Goal: Information Seeking & Learning: Learn about a topic

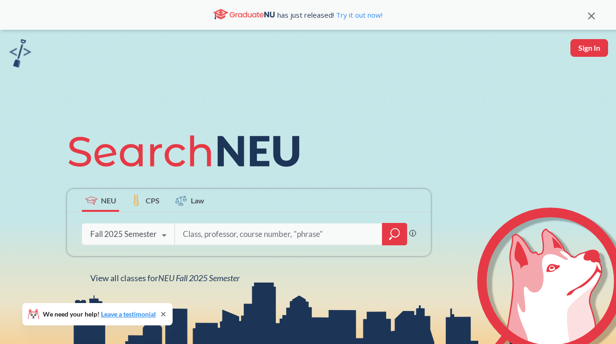
scroll to position [21, 0]
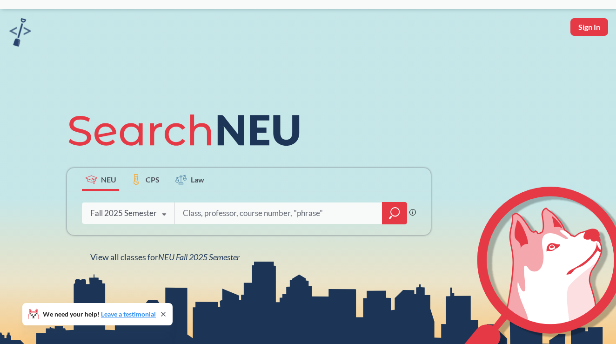
click at [149, 180] on span "CPS" at bounding box center [153, 179] width 14 height 11
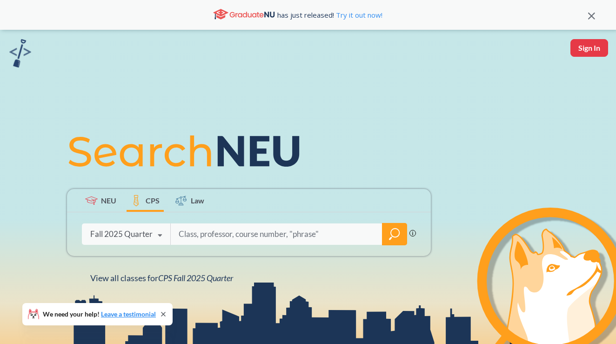
click at [266, 229] on input "search" at bounding box center [277, 234] width 198 height 20
type input "project management"
click at [389, 239] on div at bounding box center [394, 234] width 25 height 22
type input "project management"
click at [398, 235] on icon "magnifying glass" at bounding box center [395, 233] width 8 height 8
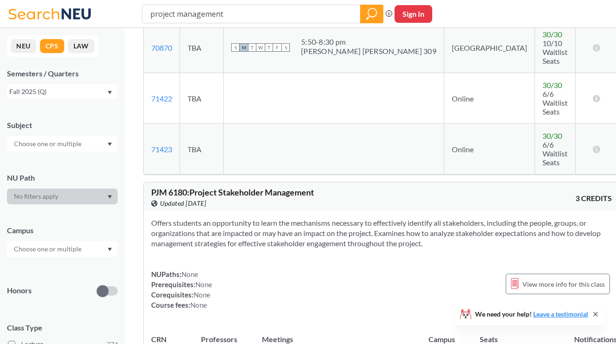
scroll to position [1641, 0]
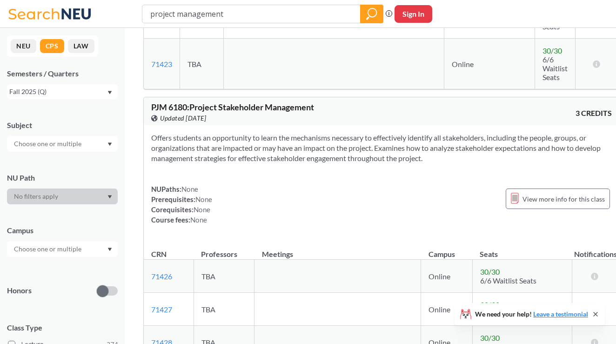
drag, startPoint x: 226, startPoint y: 13, endPoint x: 56, endPoint y: 10, distance: 169.9
click at [58, 10] on div "project management Phrase search guarantees the exact search appears in the res…" at bounding box center [308, 14] width 616 height 28
type input "6005"
click at [371, 13] on icon "magnifying glass" at bounding box center [371, 13] width 11 height 13
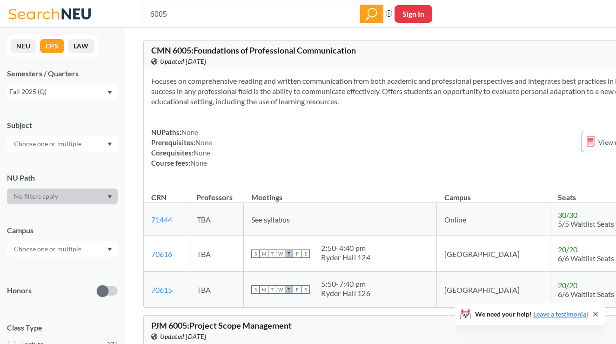
click at [151, 15] on input "6005" at bounding box center [251, 14] width 204 height 16
type input "PJM 6005"
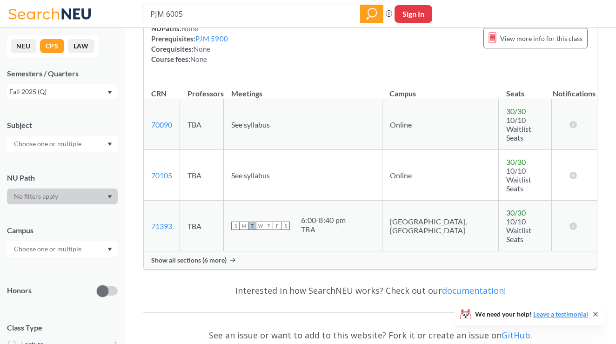
scroll to position [139, 0]
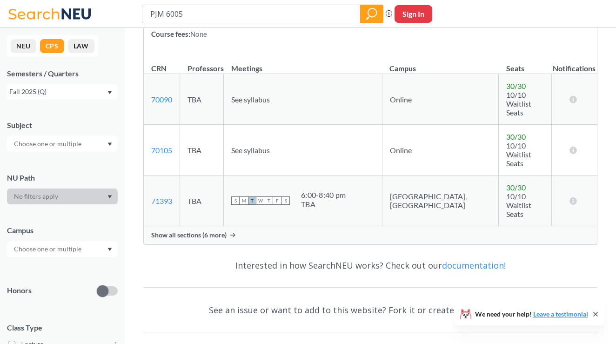
click at [214, 231] on span "Show all sections (6 more)" at bounding box center [188, 235] width 75 height 8
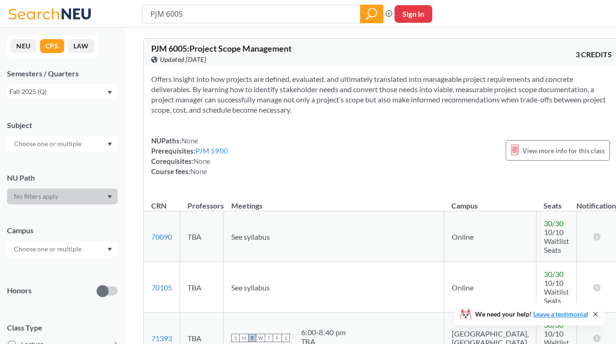
scroll to position [0, 0]
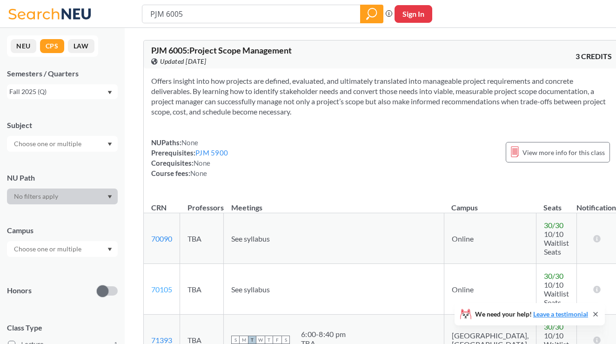
click at [163, 285] on link "70105" at bounding box center [161, 289] width 21 height 9
click at [109, 93] on icon "Dropdown arrow" at bounding box center [110, 92] width 4 height 3
click at [85, 113] on div "Fall 2025 (Q)" at bounding box center [64, 112] width 105 height 10
click at [106, 145] on div at bounding box center [62, 144] width 111 height 16
click at [95, 162] on div "PJM ( 1 )" at bounding box center [64, 160] width 105 height 10
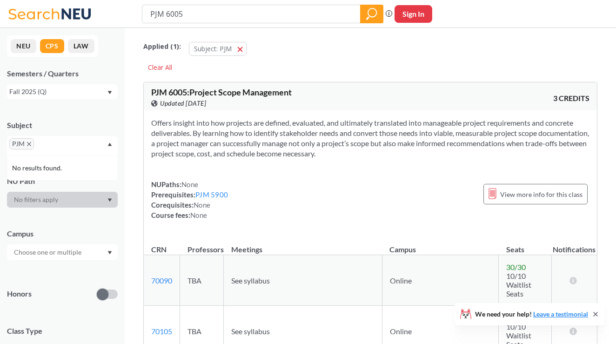
click at [130, 181] on div "Applied ( 1 ): Subject: PJM PJM Clear All PJM 6005 : Project Scope Management V…" at bounding box center [370, 301] width 491 height 547
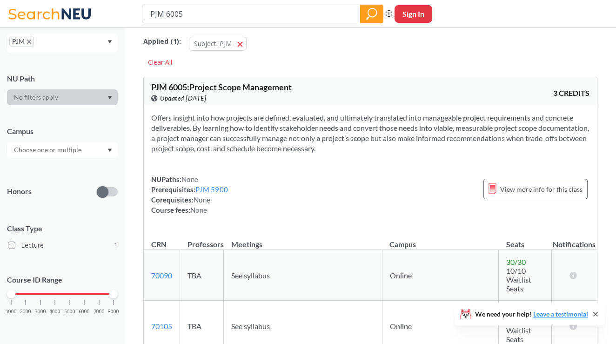
scroll to position [7, 0]
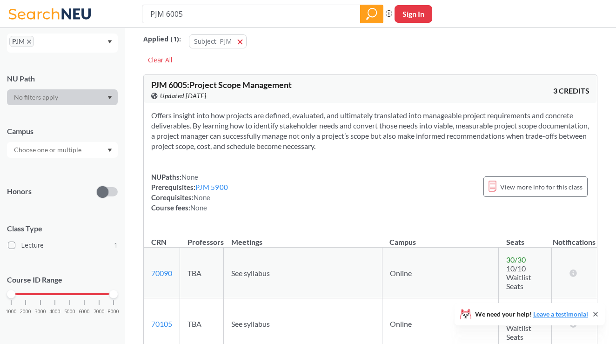
click at [111, 144] on div at bounding box center [62, 150] width 111 height 16
click at [88, 166] on div "Online ( 1 )" at bounding box center [64, 171] width 105 height 10
